Goal: Task Accomplishment & Management: Complete application form

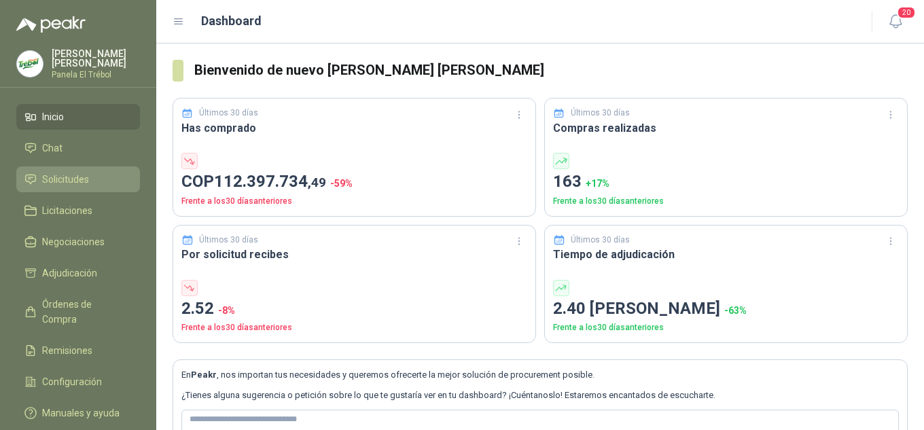
click at [62, 187] on span "Solicitudes" at bounding box center [65, 179] width 47 height 15
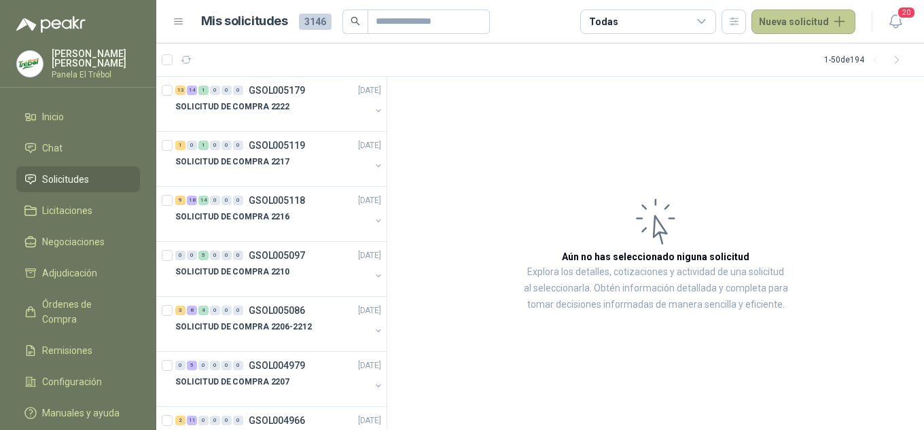
click at [831, 20] on button "Nueva solicitud" at bounding box center [803, 22] width 104 height 24
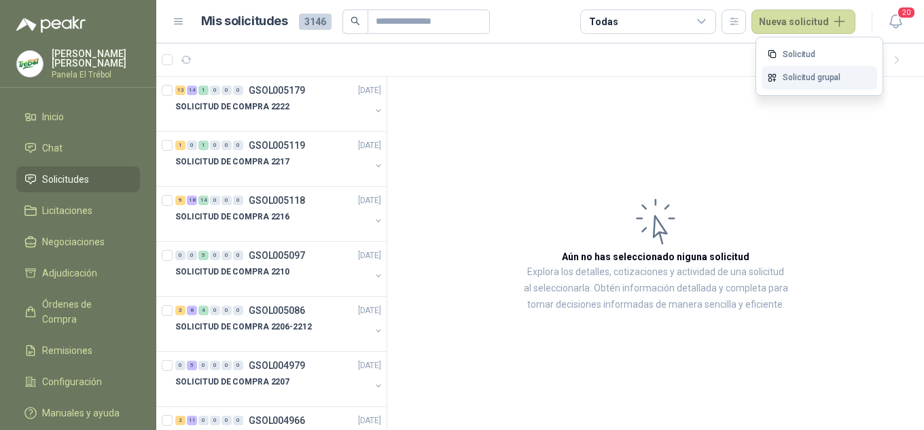
click at [805, 77] on link "Solicitud grupal" at bounding box center [818, 78] width 115 height 24
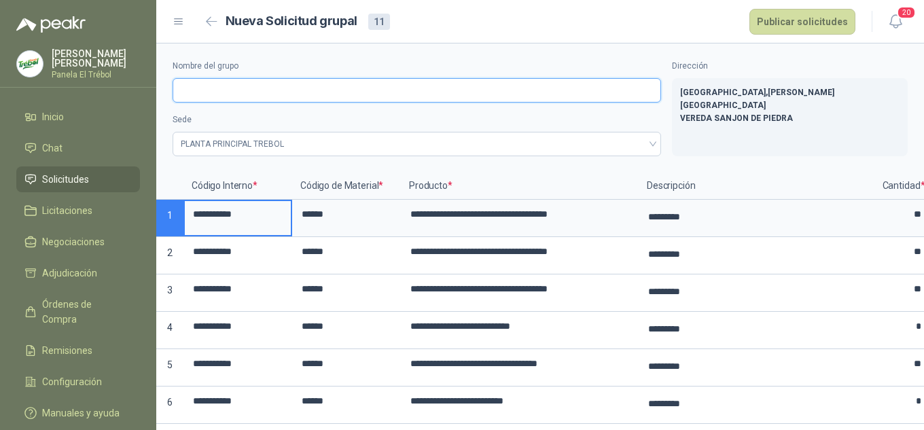
click at [207, 91] on input "Nombre del grupo" at bounding box center [416, 90] width 488 height 24
type input "**********"
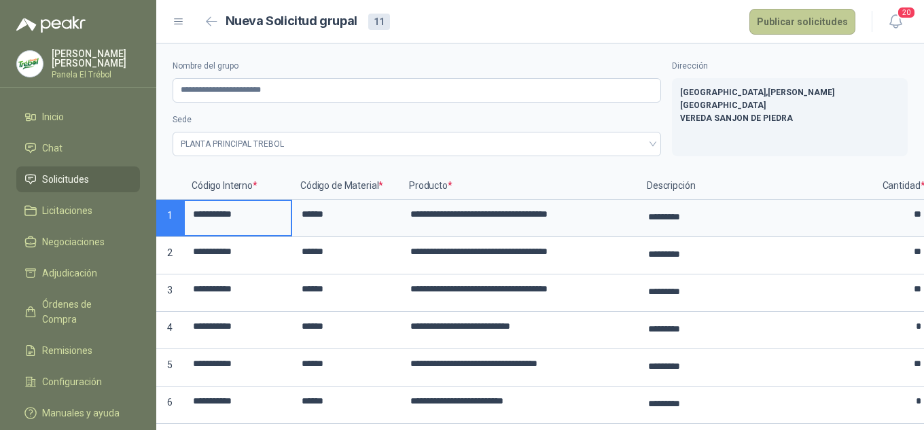
click at [794, 22] on button "Publicar solicitudes" at bounding box center [802, 22] width 106 height 26
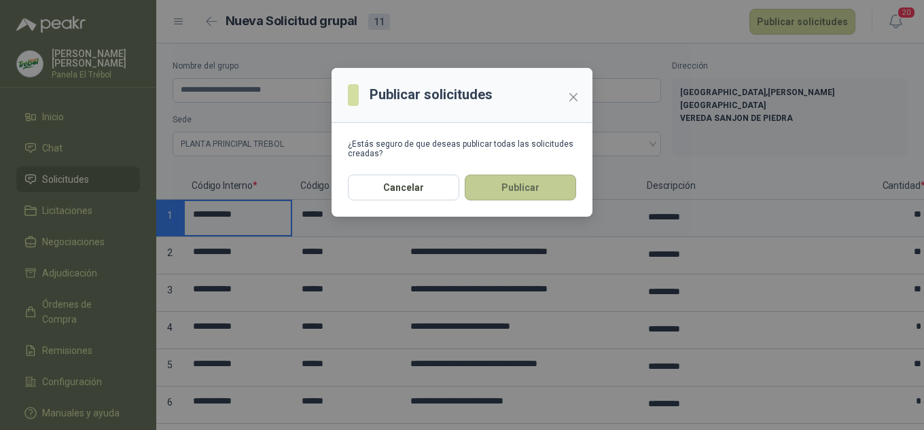
click at [511, 191] on button "Publicar" at bounding box center [520, 188] width 111 height 26
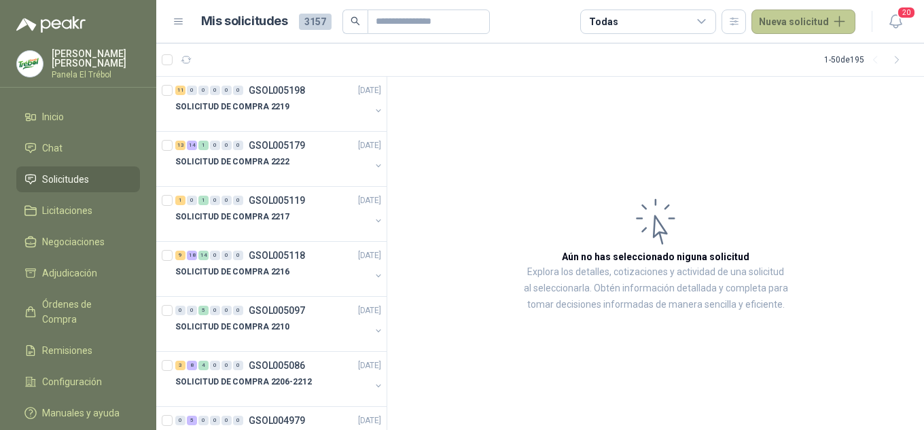
click at [837, 21] on button "Nueva solicitud" at bounding box center [803, 22] width 104 height 24
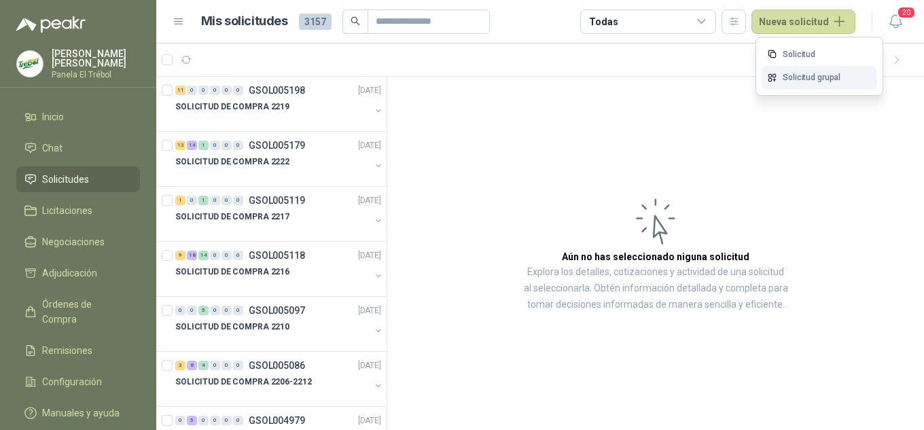
click at [797, 79] on link "Solicitud grupal" at bounding box center [818, 78] width 115 height 24
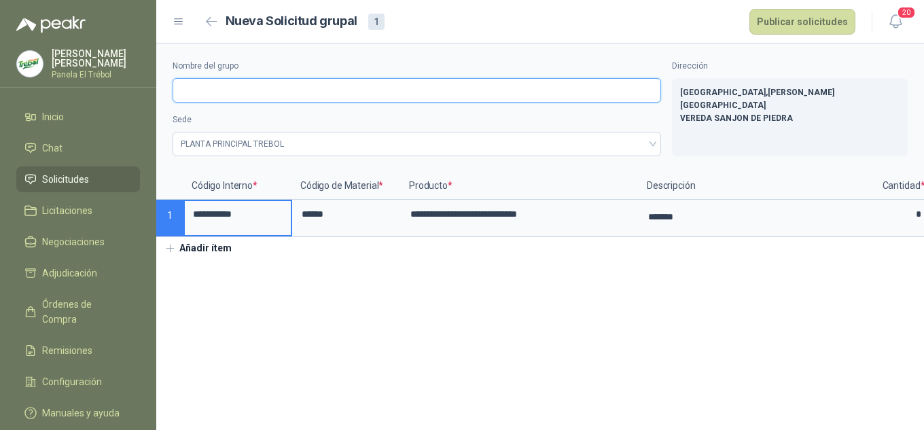
click at [202, 88] on input "Nombre del grupo" at bounding box center [416, 90] width 488 height 24
type input "**********"
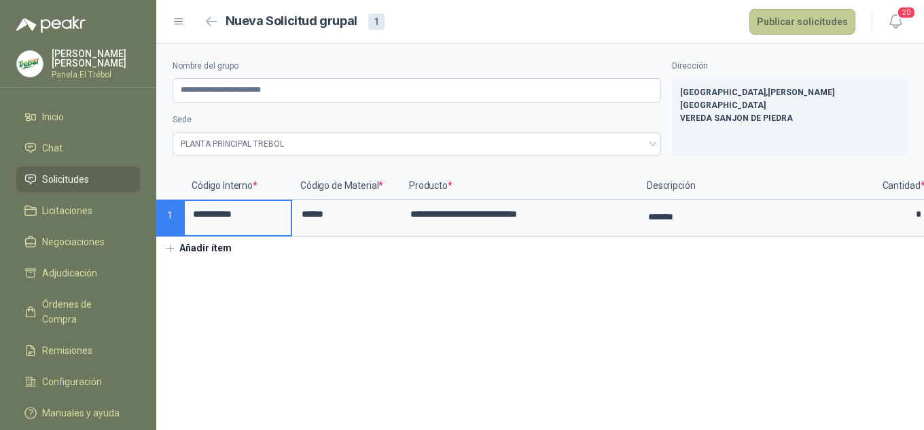
click at [812, 19] on button "Publicar solicitudes" at bounding box center [802, 22] width 106 height 26
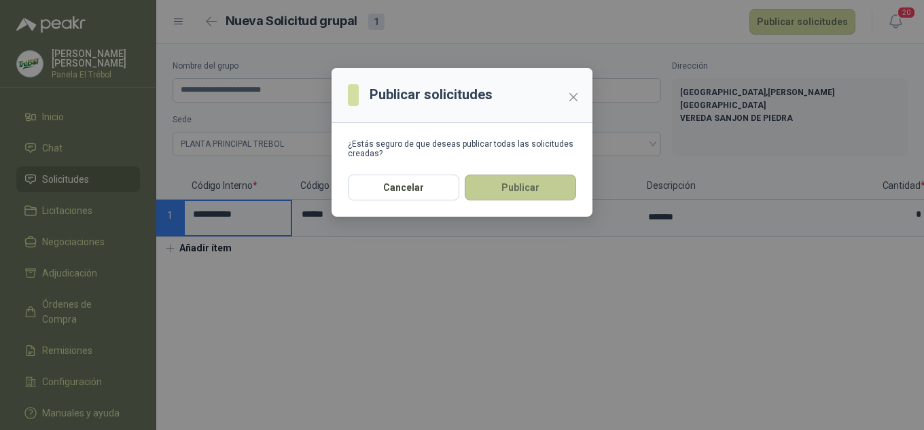
click at [534, 198] on button "Publicar" at bounding box center [520, 188] width 111 height 26
